Goal: Task Accomplishment & Management: Complete application form

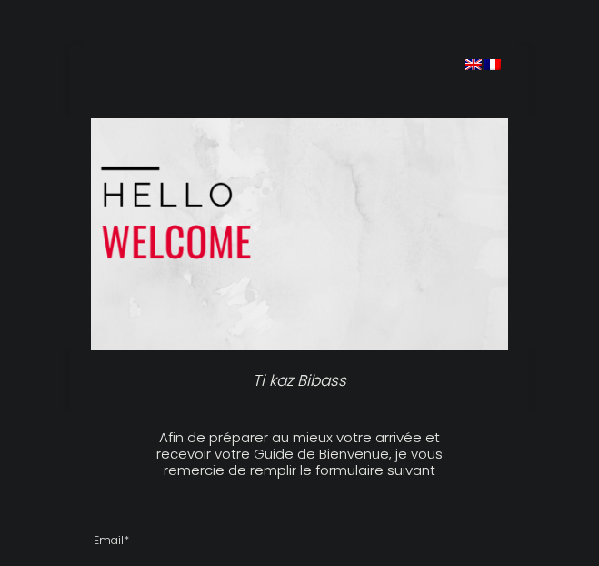
select select
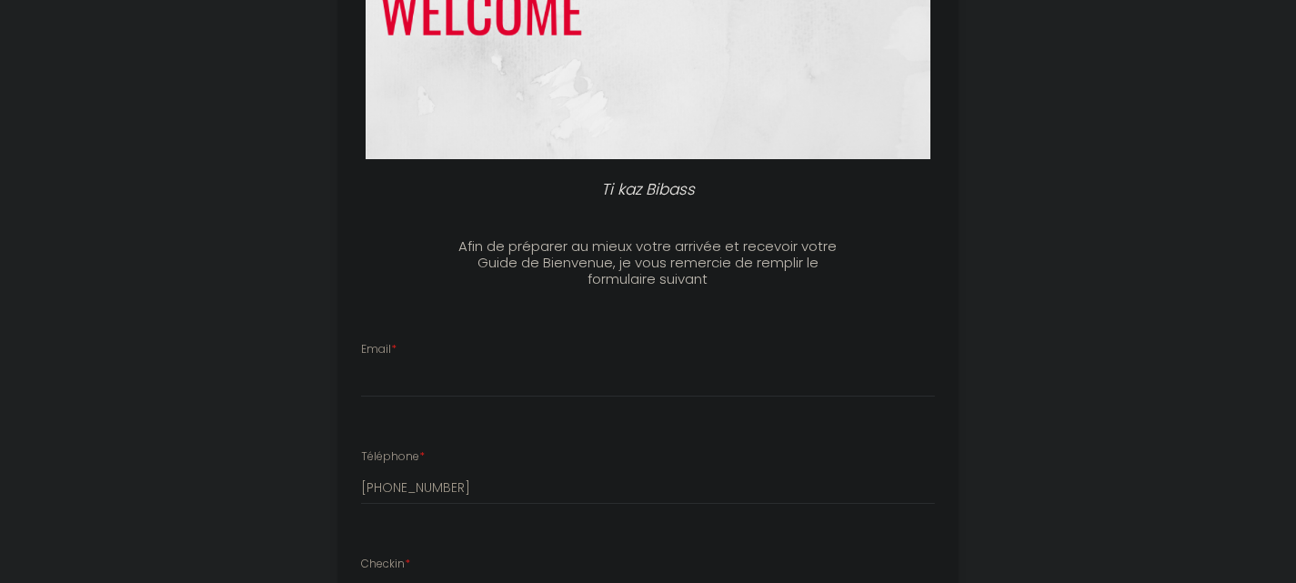
scroll to position [455, 0]
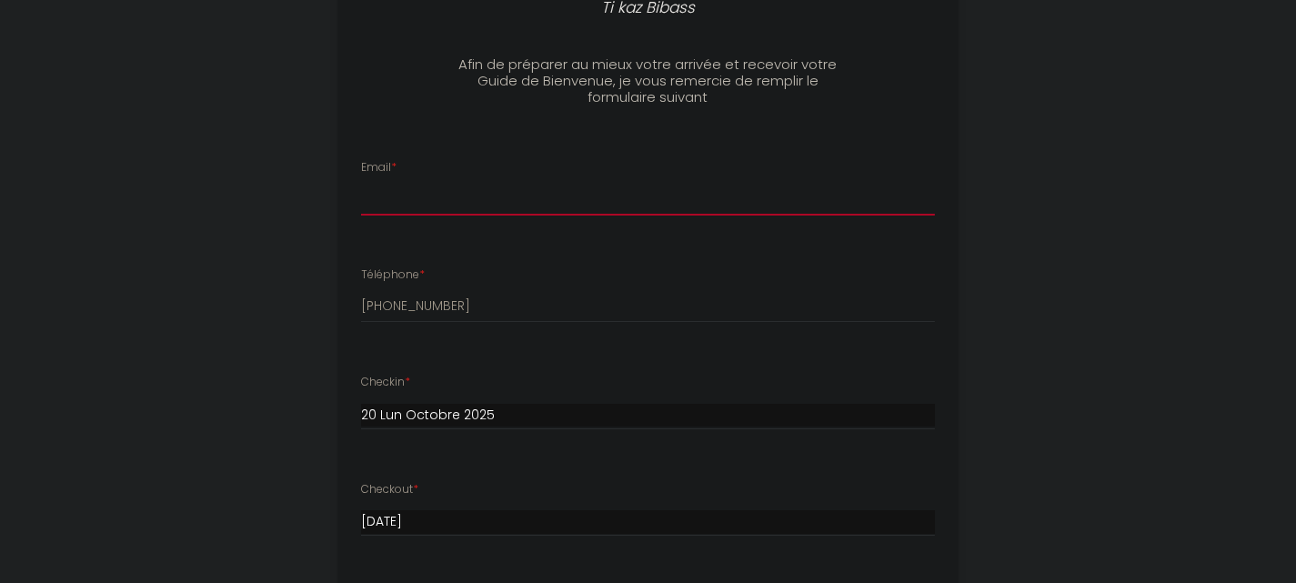
click at [390, 201] on input "Email *" at bounding box center [648, 199] width 574 height 33
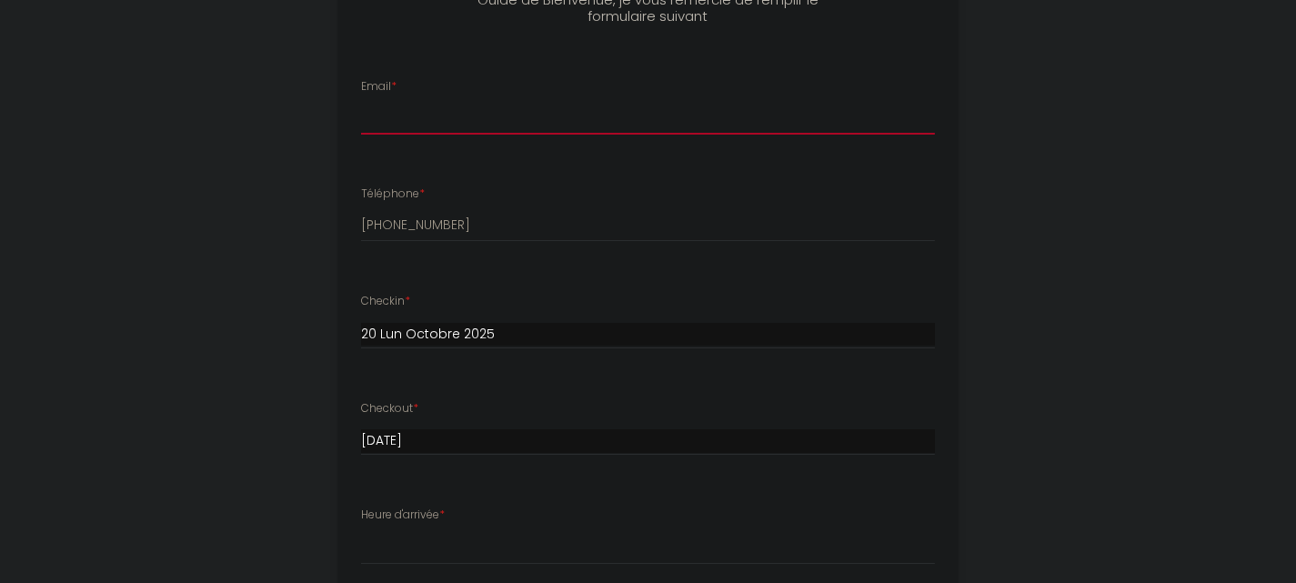
scroll to position [819, 0]
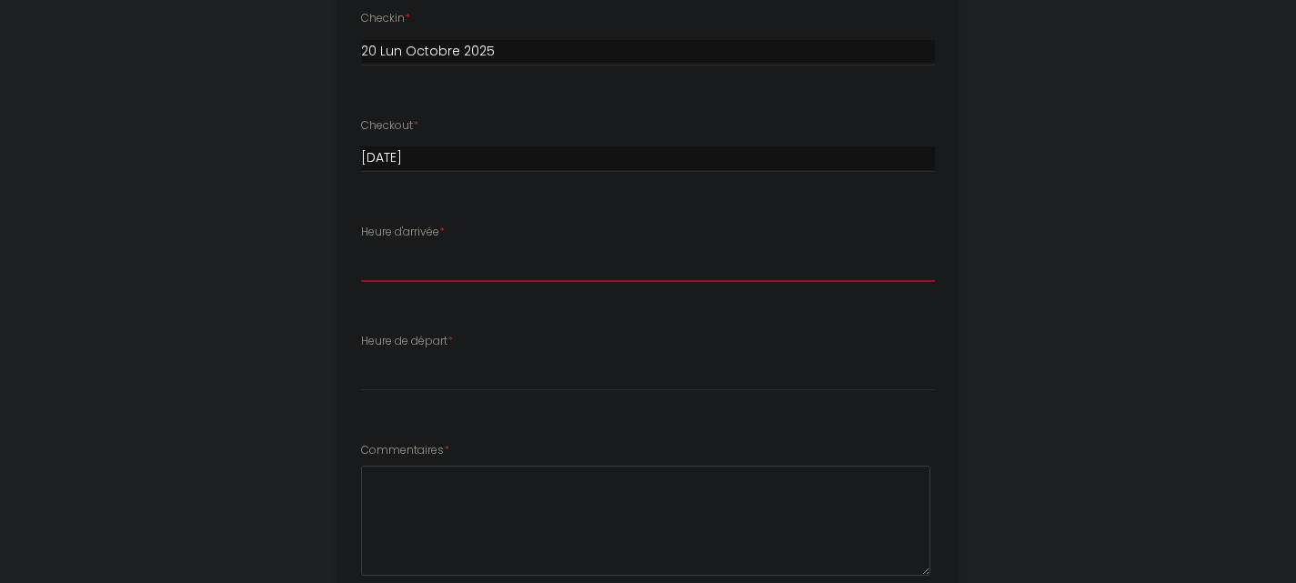
click at [424, 274] on select "15:00 15:30 16:00 16:30 17:00 17:30 18:00 18:30 19:00 19:30 20:00 20:30 21:00 2…" at bounding box center [648, 264] width 574 height 35
select select "17:00"
click at [361, 247] on select "15:00 15:30 16:00 16:30 17:00 17:30 18:00 18:30 19:00 19:30 20:00 20:30 21:00 2…" at bounding box center [648, 264] width 574 height 35
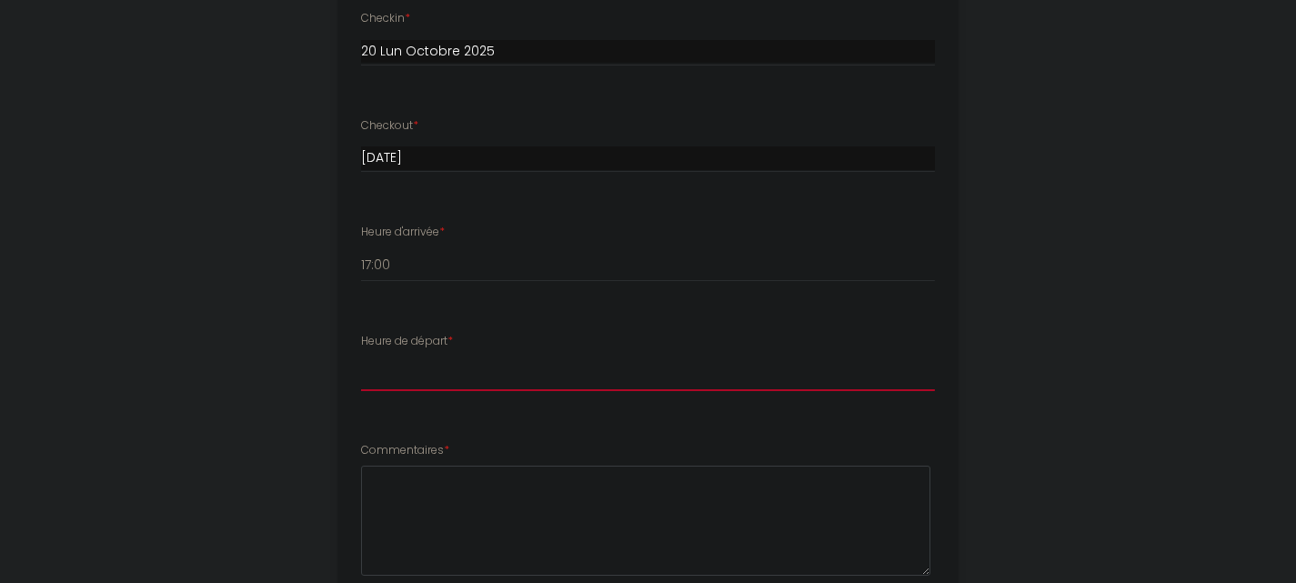
click at [451, 375] on select "00:00 00:30 01:00 01:30 02:00 02:30 03:00 03:30 04:00 04:30 05:00 05:30 06:00 0…" at bounding box center [648, 374] width 574 height 35
click at [361, 357] on select "00:00 00:30 01:00 01:30 02:00 02:30 03:00 03:30 04:00 04:30 05:00 05:30 06:00 0…" at bounding box center [648, 374] width 574 height 35
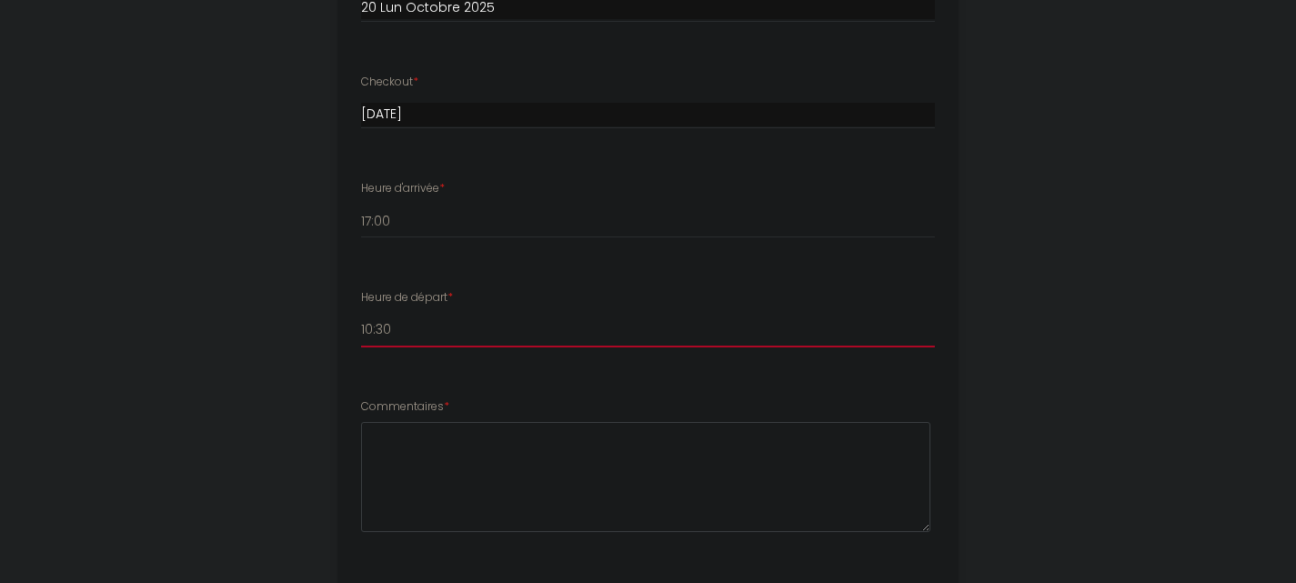
scroll to position [910, 0]
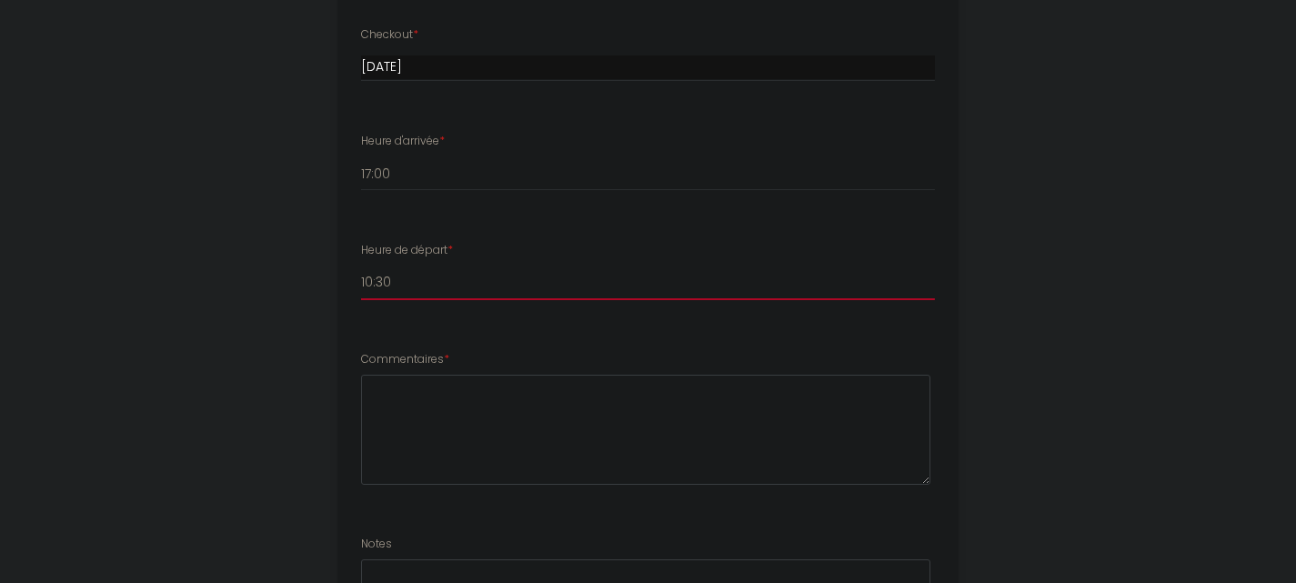
click at [400, 272] on select "00:00 00:30 01:00 01:30 02:00 02:30 03:00 03:30 04:00 04:30 05:00 05:30 06:00 0…" at bounding box center [648, 283] width 574 height 35
select select "11:00"
click at [361, 266] on select "00:00 00:30 01:00 01:30 02:00 02:30 03:00 03:30 04:00 04:30 05:00 05:30 06:00 0…" at bounding box center [648, 283] width 574 height 35
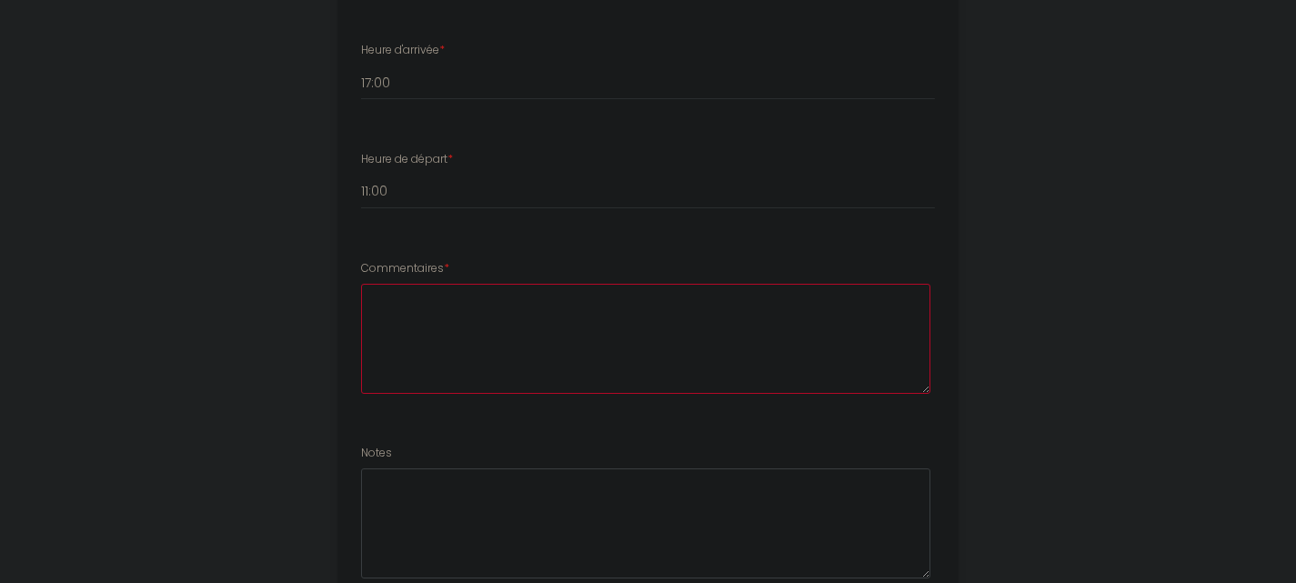
click at [428, 311] on textarea at bounding box center [645, 339] width 569 height 110
click at [599, 296] on textarea "Nous venons en famille pour une premiere fois à [GEOGRAPHIC_DATA]" at bounding box center [645, 339] width 569 height 110
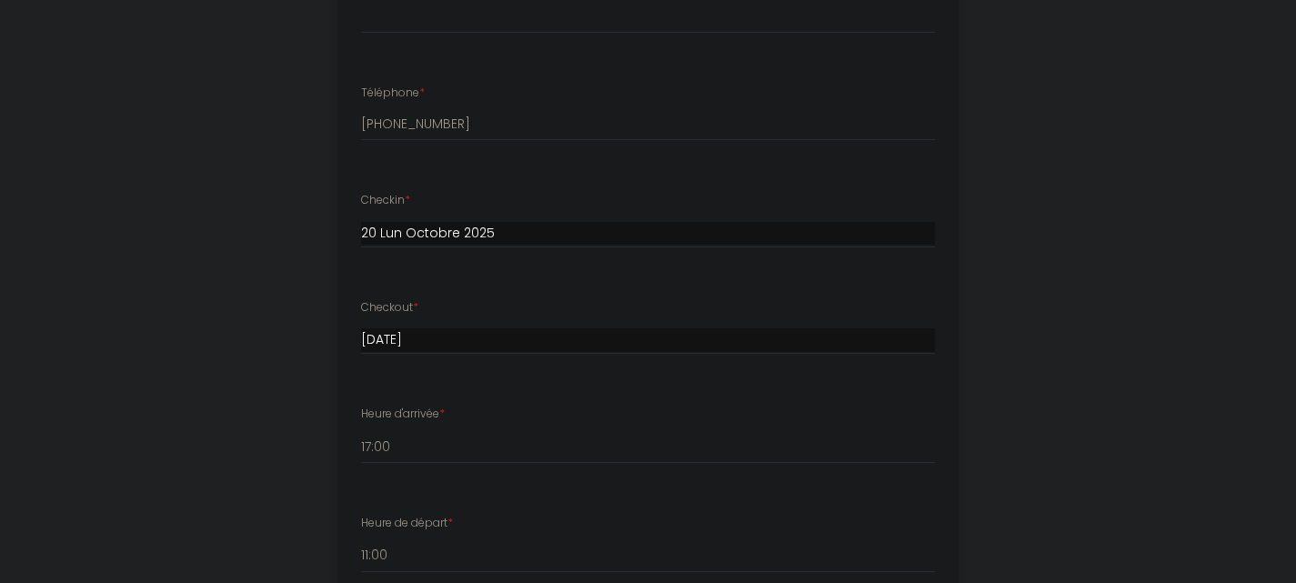
scroll to position [546, 0]
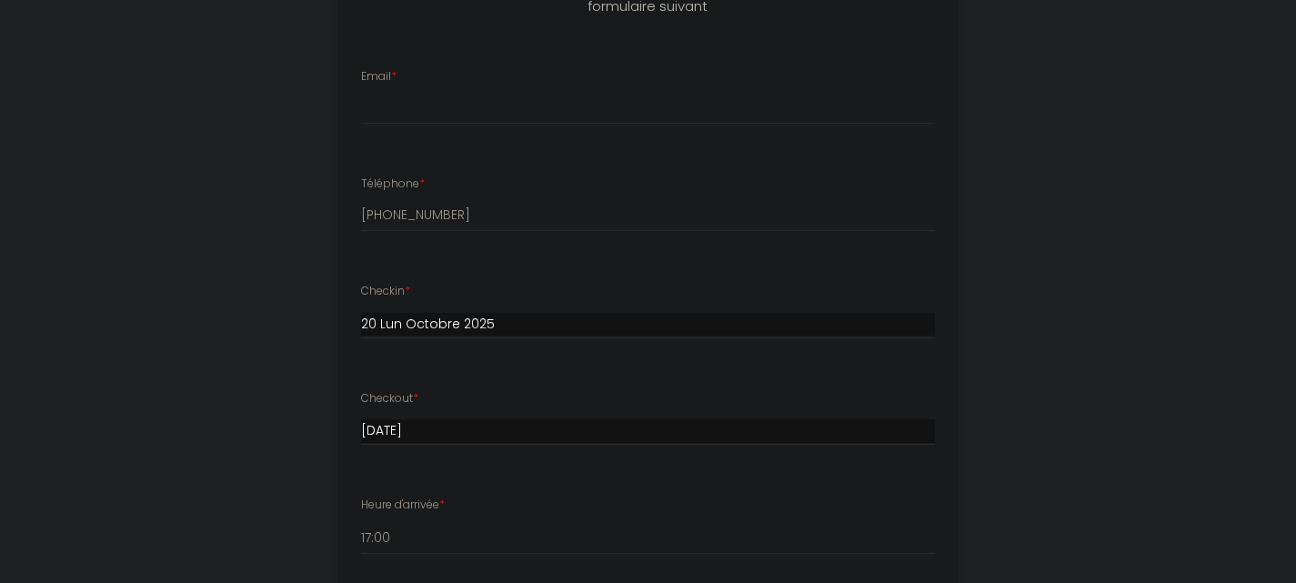
type textarea "Nous venons en famille pour une première fois à [GEOGRAPHIC_DATA]"
click at [452, 207] on input "[PHONE_NUMBER]" at bounding box center [648, 215] width 574 height 33
drag, startPoint x: 466, startPoint y: 219, endPoint x: 360, endPoint y: 212, distance: 105.8
click at [360, 212] on div "Téléphone * [PHONE_NUMBER]" at bounding box center [648, 204] width 598 height 56
type input "3"
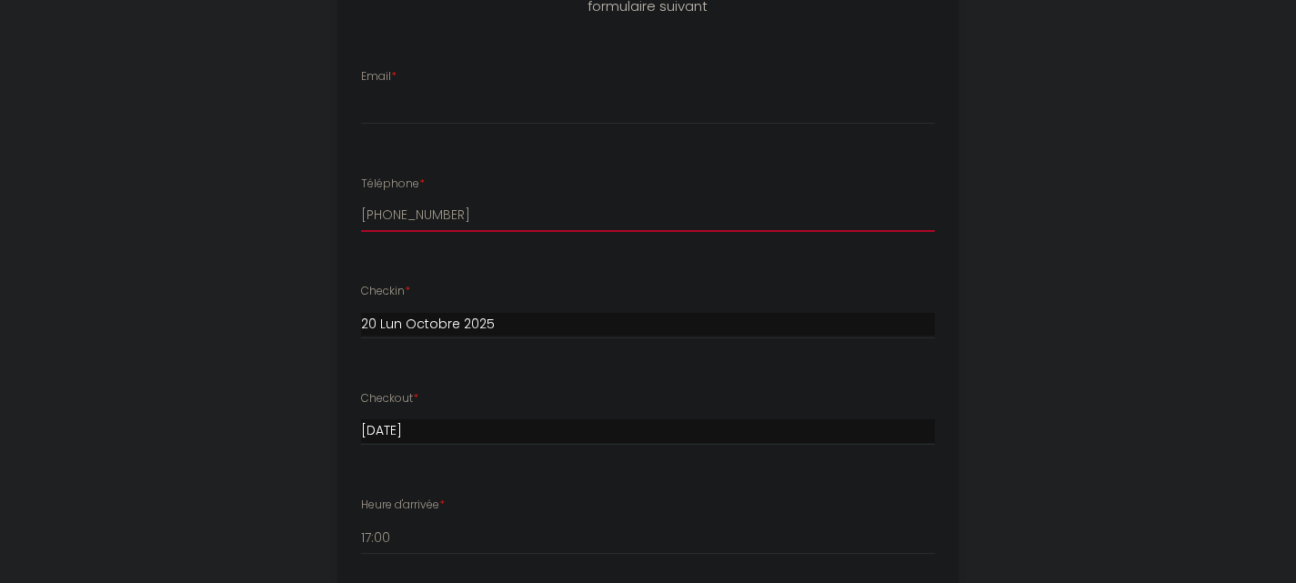
type input "[PHONE_NUMBER]"
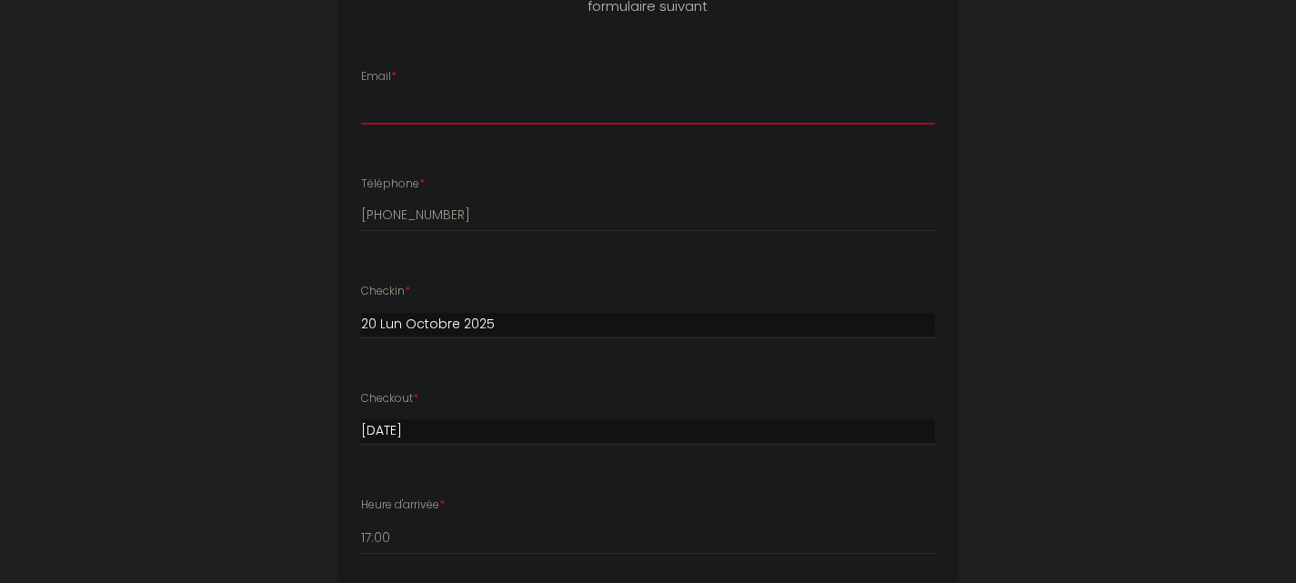
click at [406, 108] on input "Email *" at bounding box center [648, 108] width 574 height 33
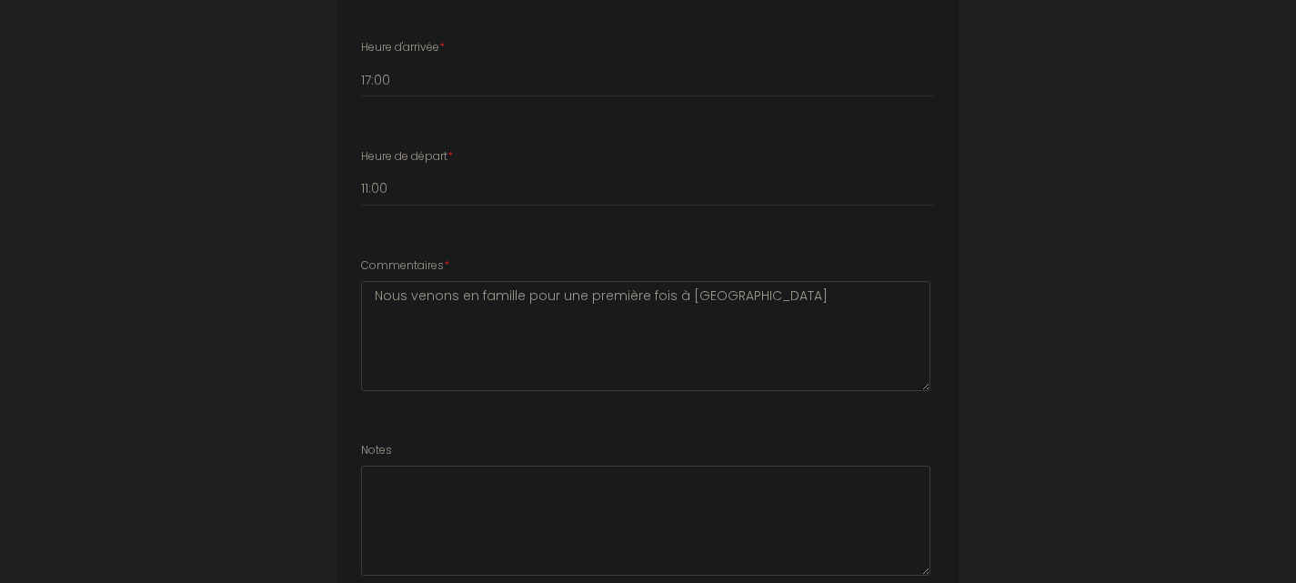
scroll to position [1151, 0]
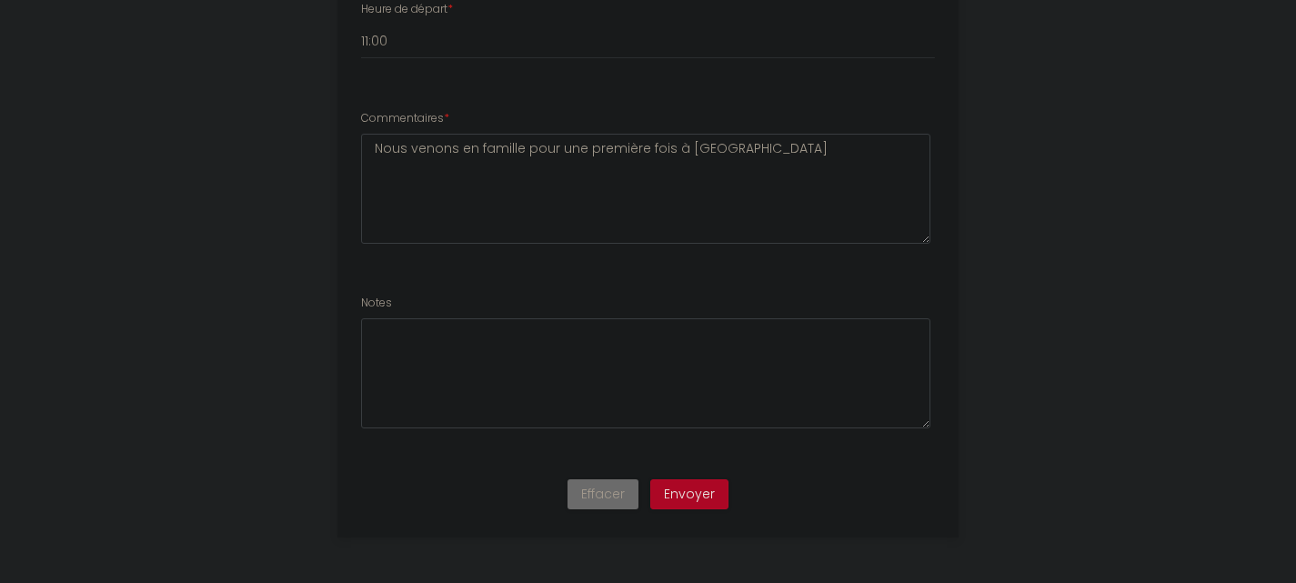
type input "[EMAIL_ADDRESS][DOMAIN_NAME]"
click at [599, 497] on button "Envoyer" at bounding box center [689, 494] width 78 height 31
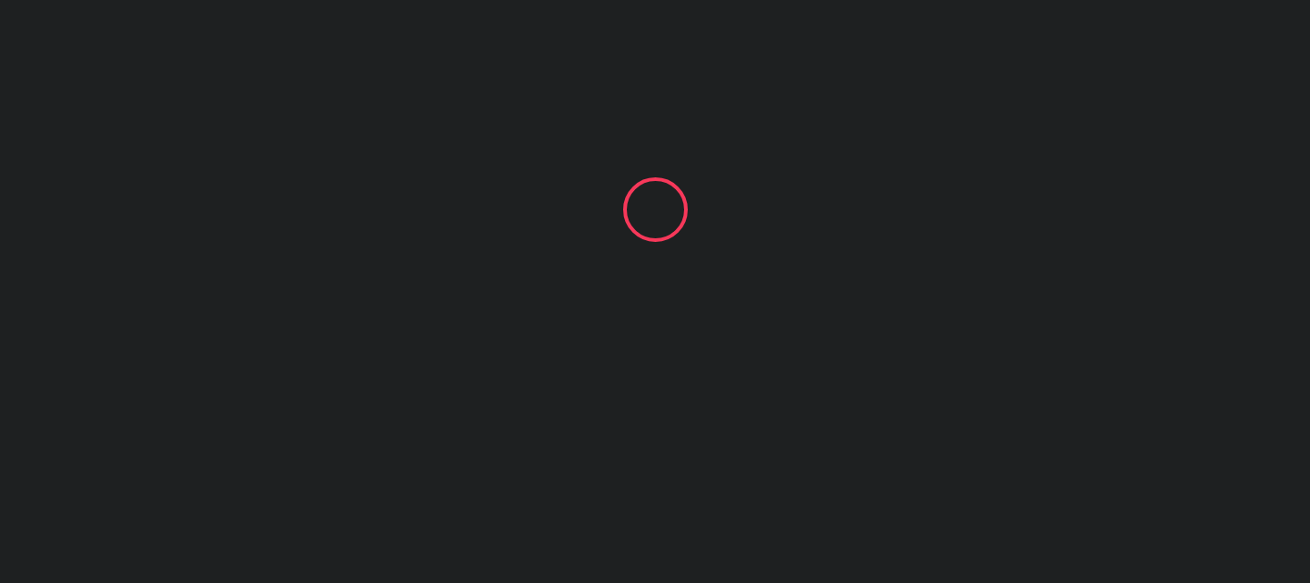
select select "17:00"
select select "11:00"
